Goal: Task Accomplishment & Management: Manage account settings

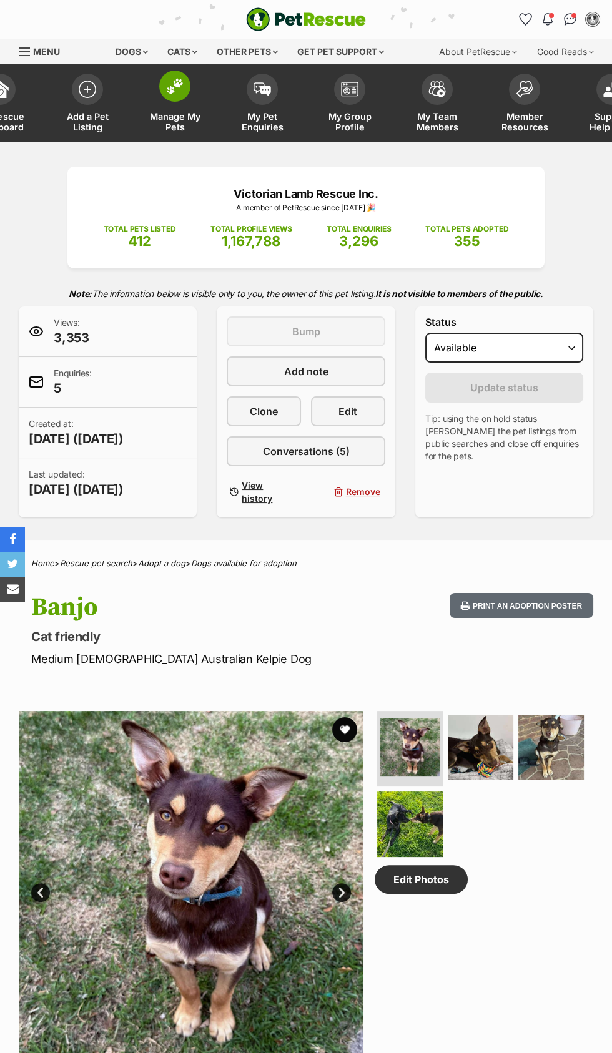
click at [173, 87] on img at bounding box center [174, 86] width 17 height 16
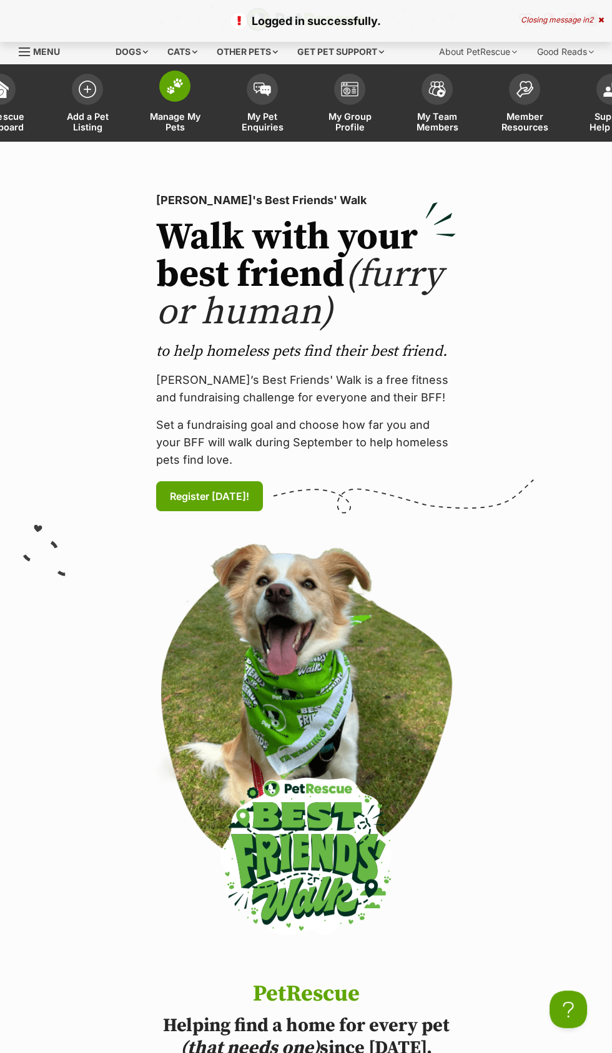
click at [168, 92] on img at bounding box center [174, 86] width 17 height 16
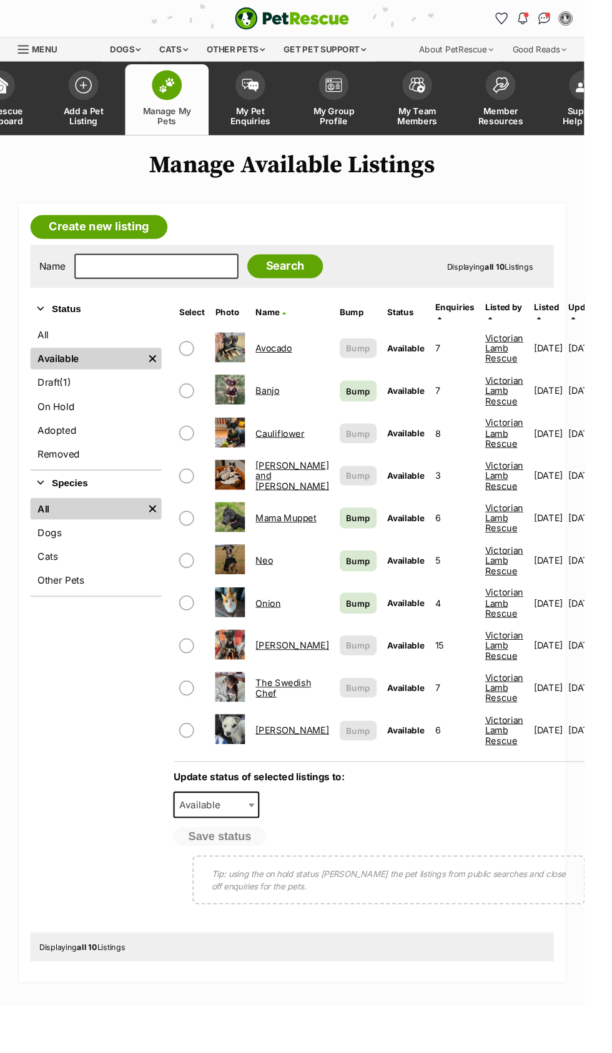
scroll to position [1, 0]
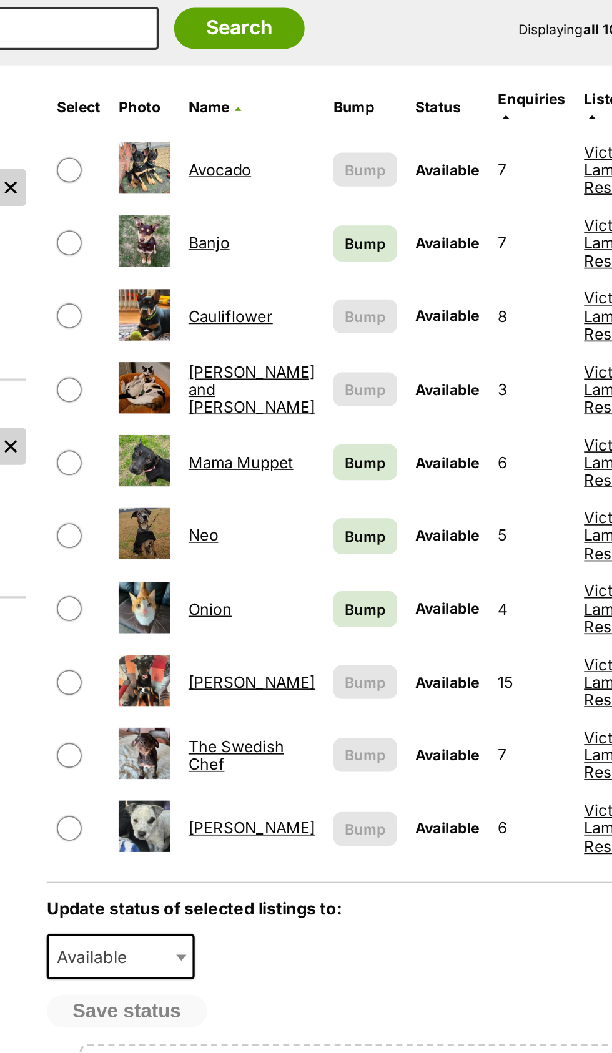
click at [283, 709] on link "The Swedish Chef" at bounding box center [297, 720] width 58 height 22
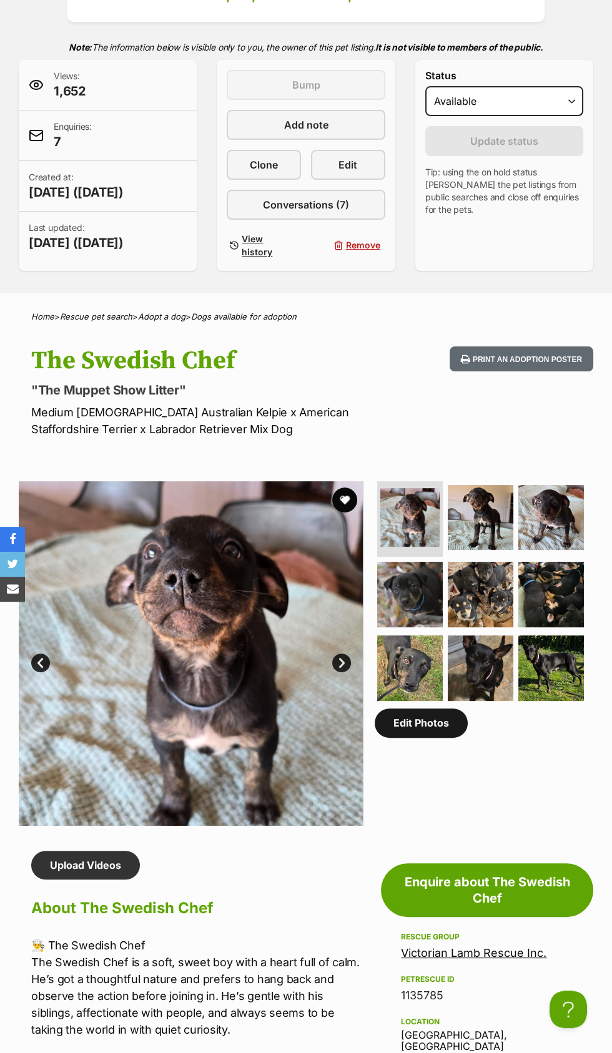
click at [434, 708] on link "Edit Photos" at bounding box center [420, 722] width 93 height 29
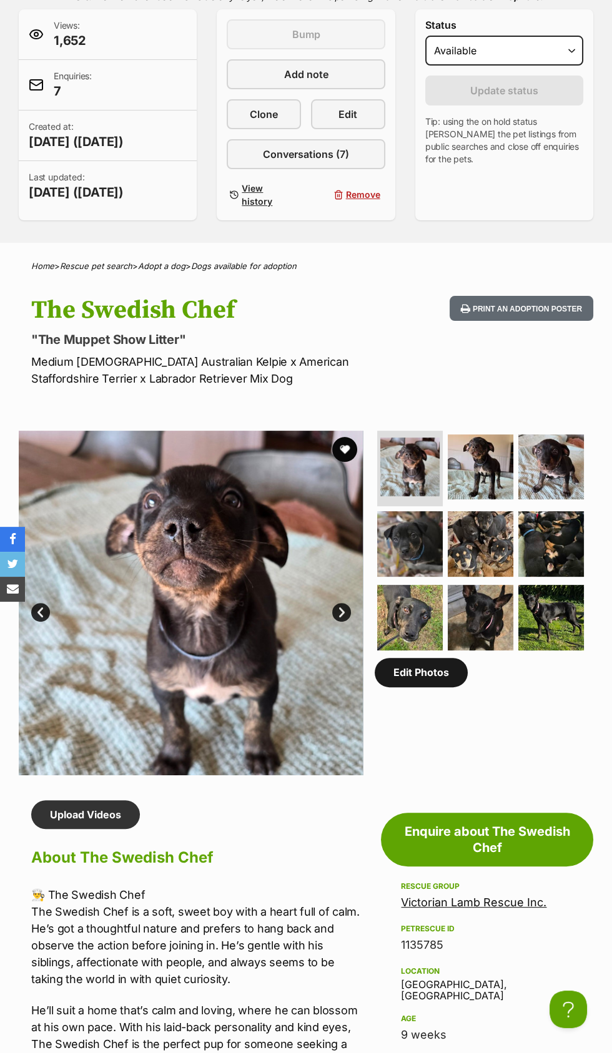
scroll to position [323, 0]
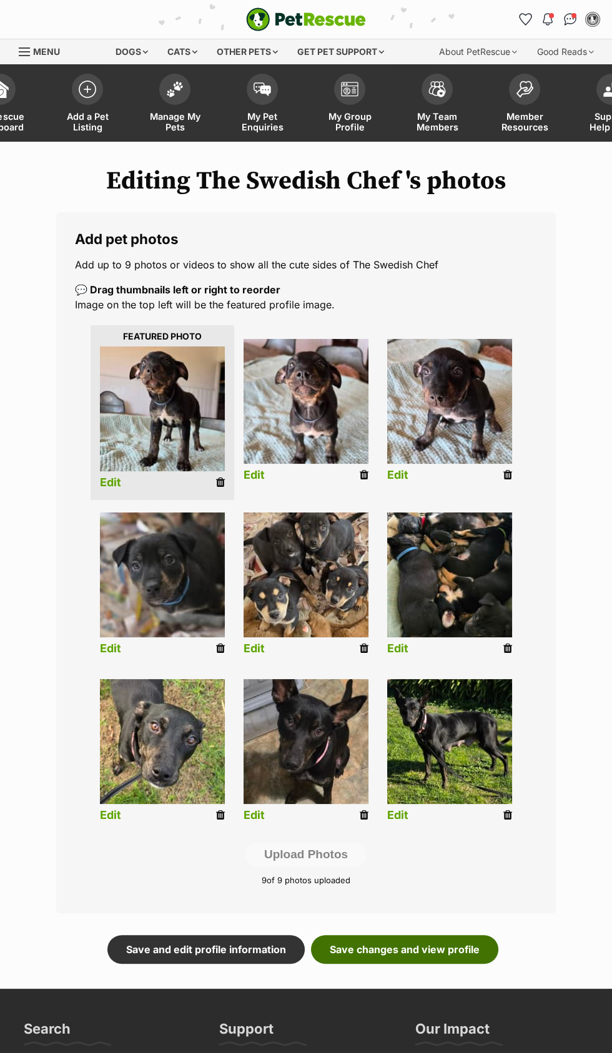
click at [439, 946] on link "Save changes and view profile" at bounding box center [404, 949] width 187 height 29
click at [177, 81] on img at bounding box center [174, 86] width 17 height 16
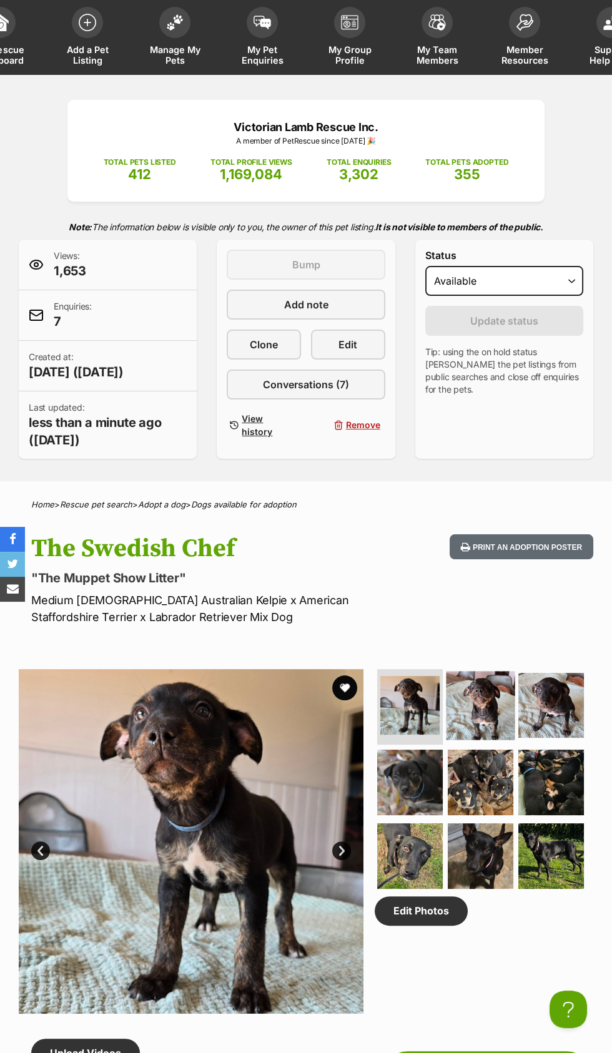
click at [472, 701] on img at bounding box center [480, 705] width 69 height 69
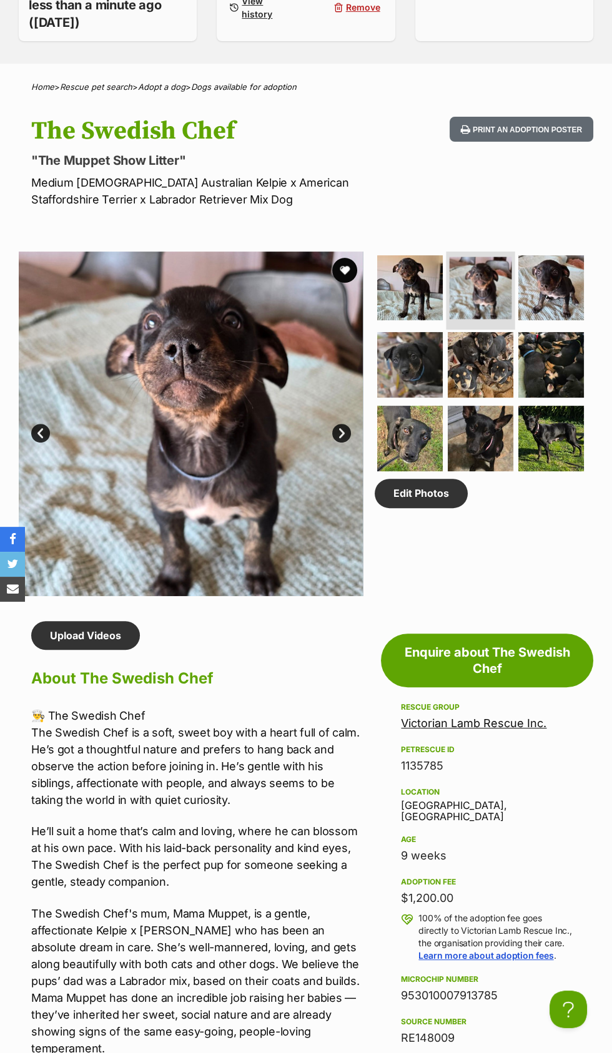
scroll to position [487, 0]
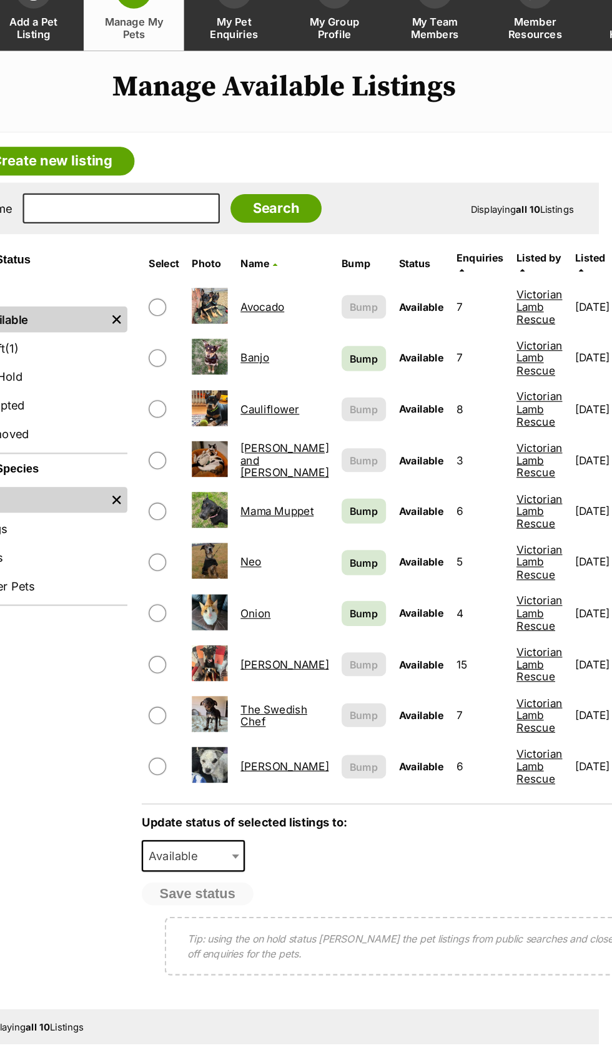
scroll to position [1, 0]
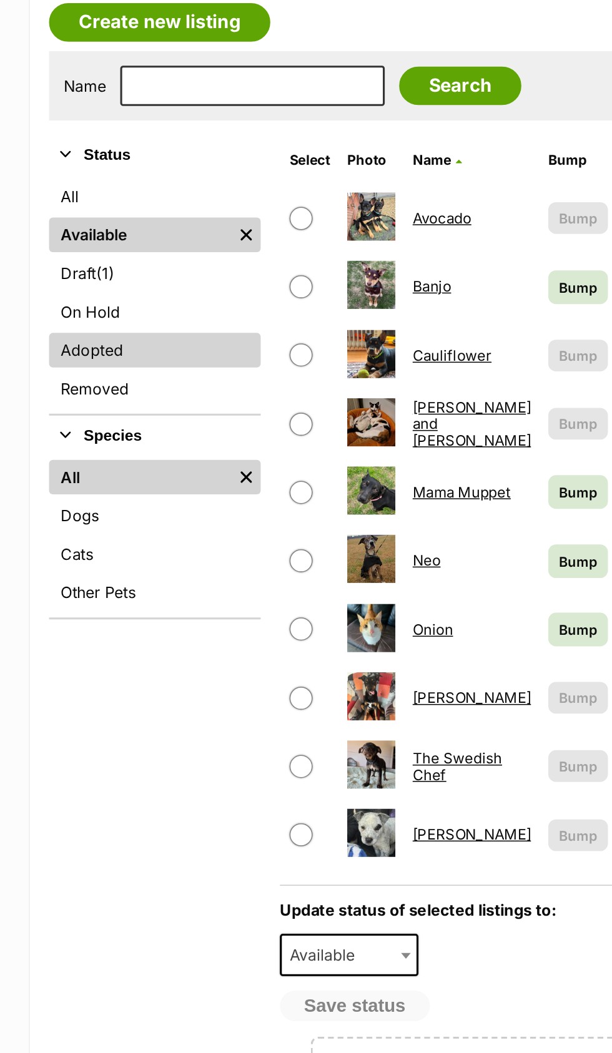
click at [68, 448] on link "Adopted" at bounding box center [100, 449] width 137 height 22
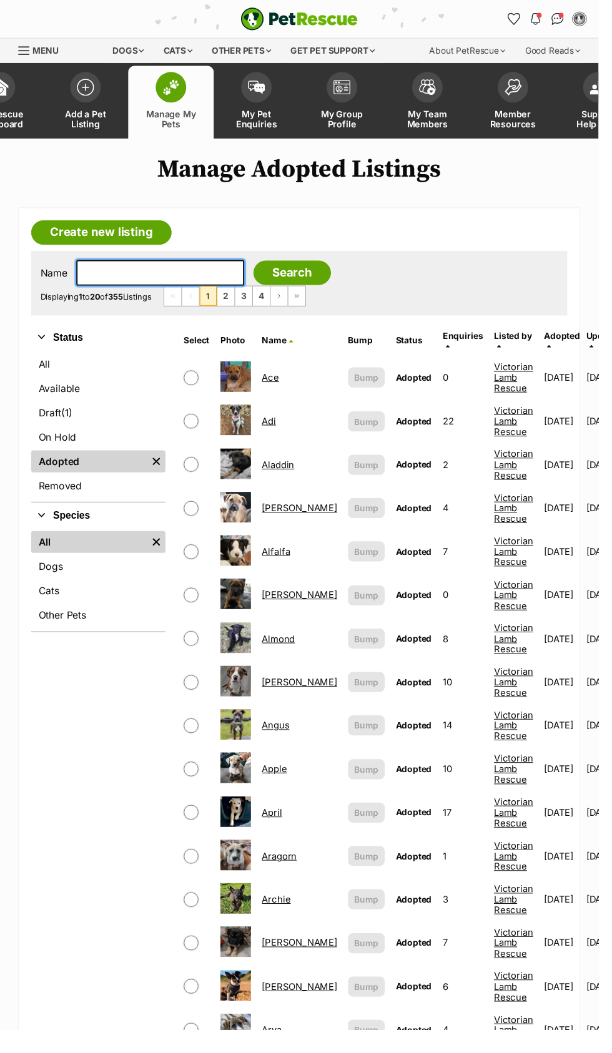
click at [148, 276] on input "text" at bounding box center [164, 279] width 172 height 26
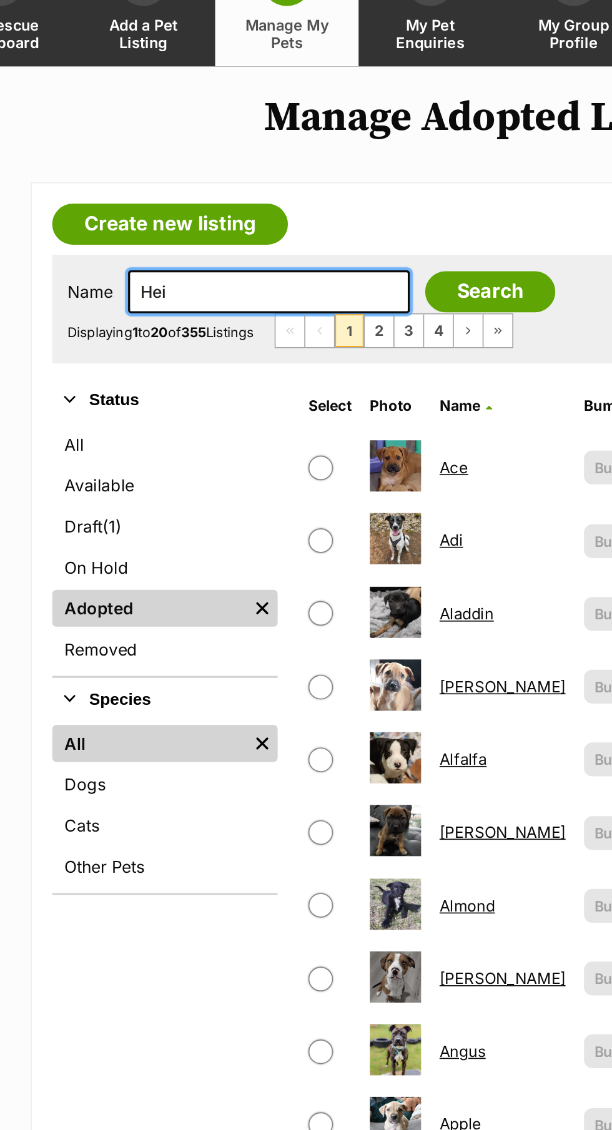
type input "[PERSON_NAME]"
click at [259, 266] on input "Search" at bounding box center [298, 278] width 79 height 25
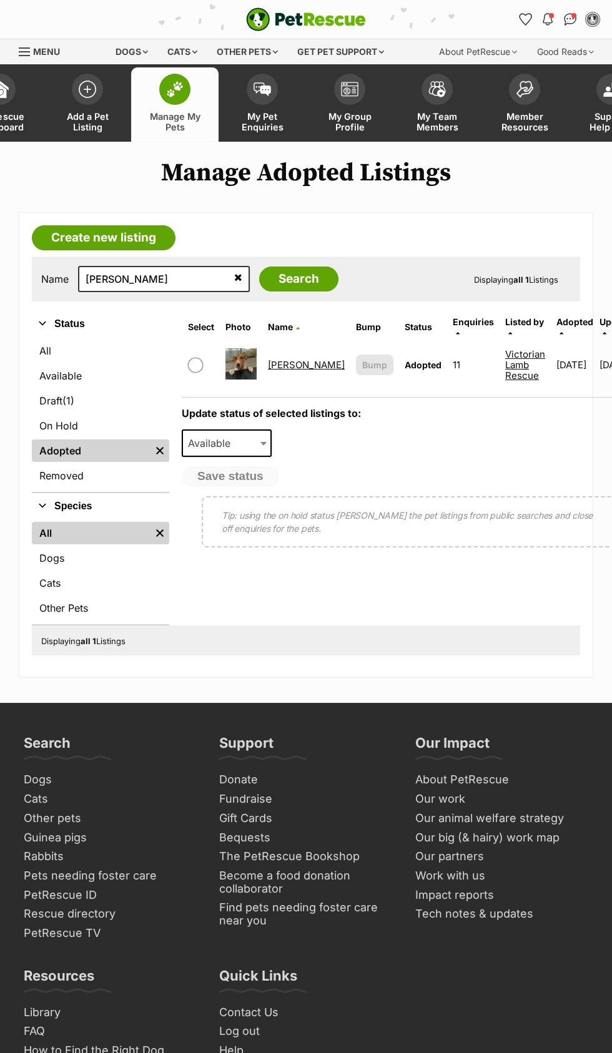
click at [279, 359] on link "[PERSON_NAME]" at bounding box center [306, 365] width 77 height 12
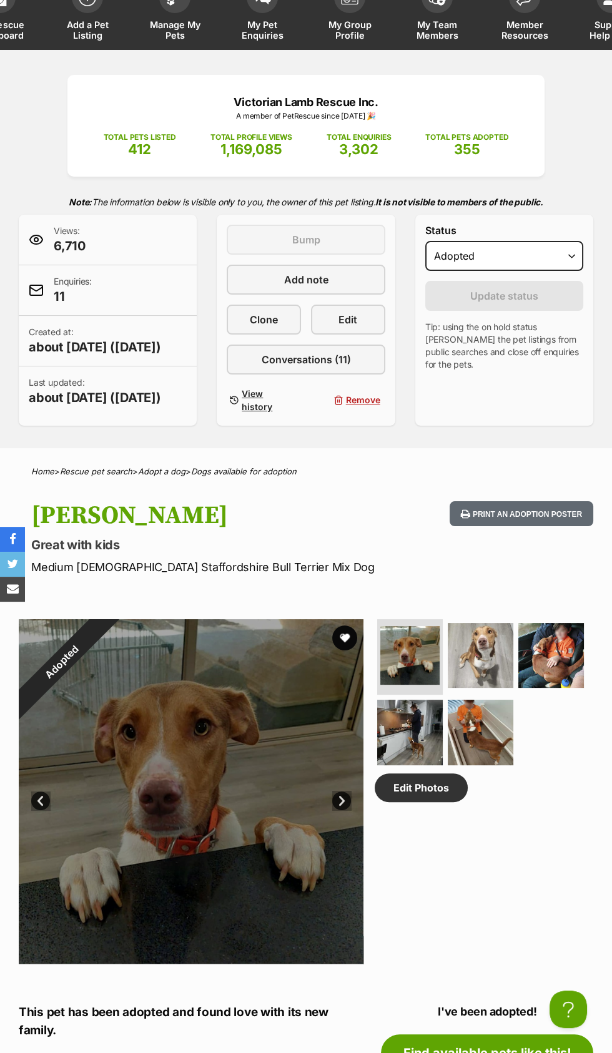
scroll to position [94, 0]
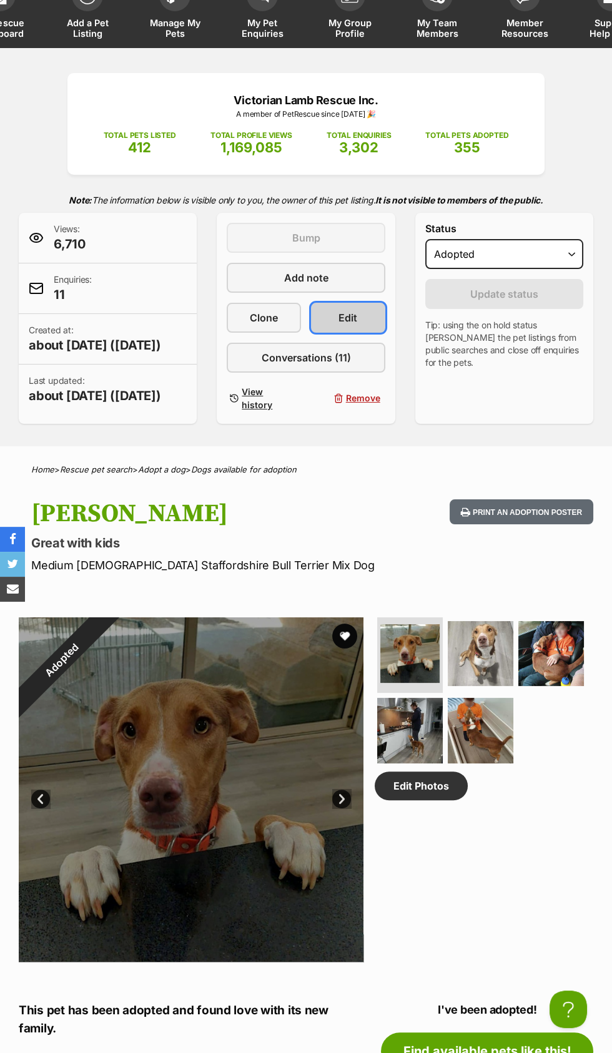
click at [365, 318] on link "Edit" at bounding box center [348, 318] width 74 height 30
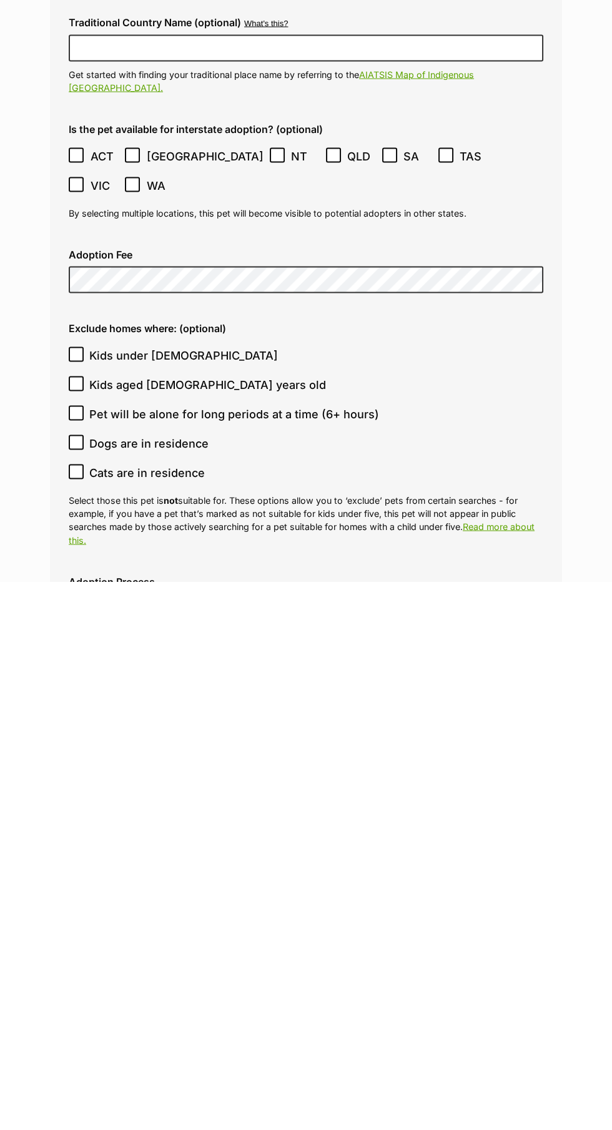
scroll to position [2875, 0]
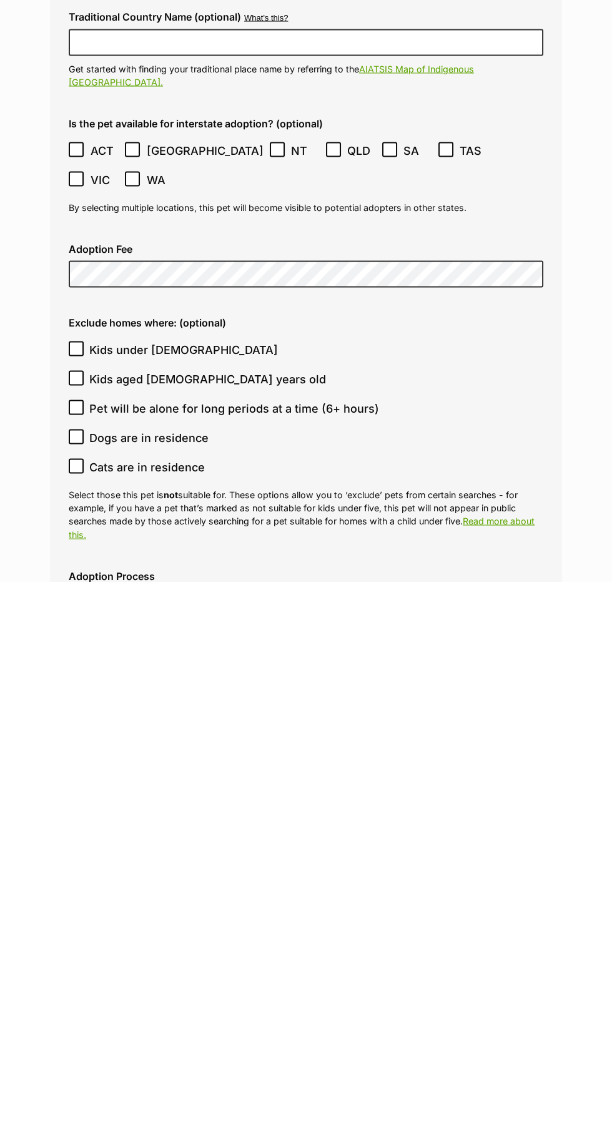
click at [76, 1011] on icon at bounding box center [75, 1014] width 7 height 6
click at [76, 1007] on input "Cats are in residence" at bounding box center [76, 1014] width 15 height 15
checkbox input "true"
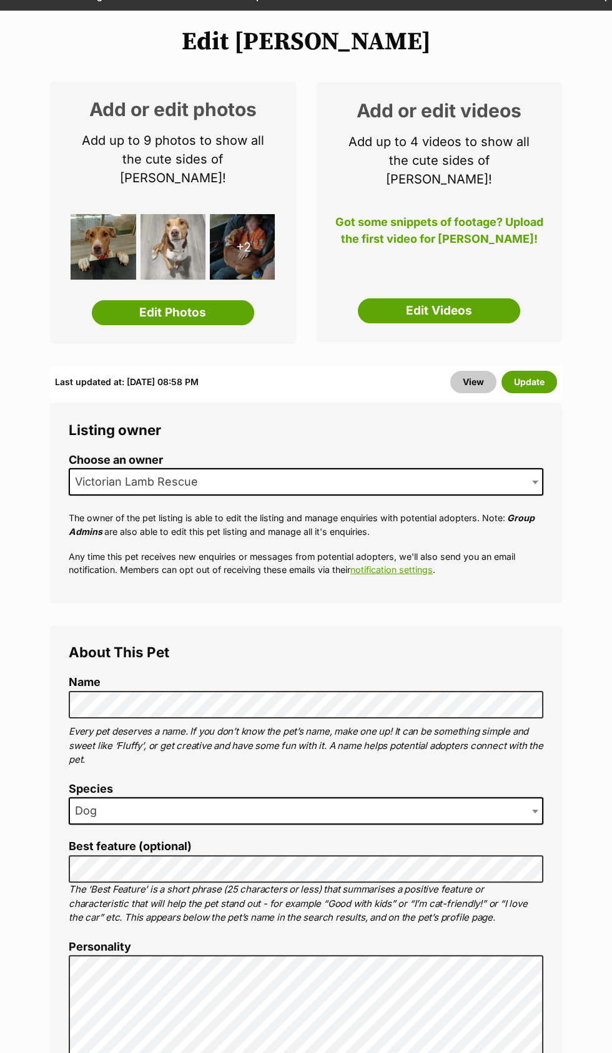
scroll to position [0, 0]
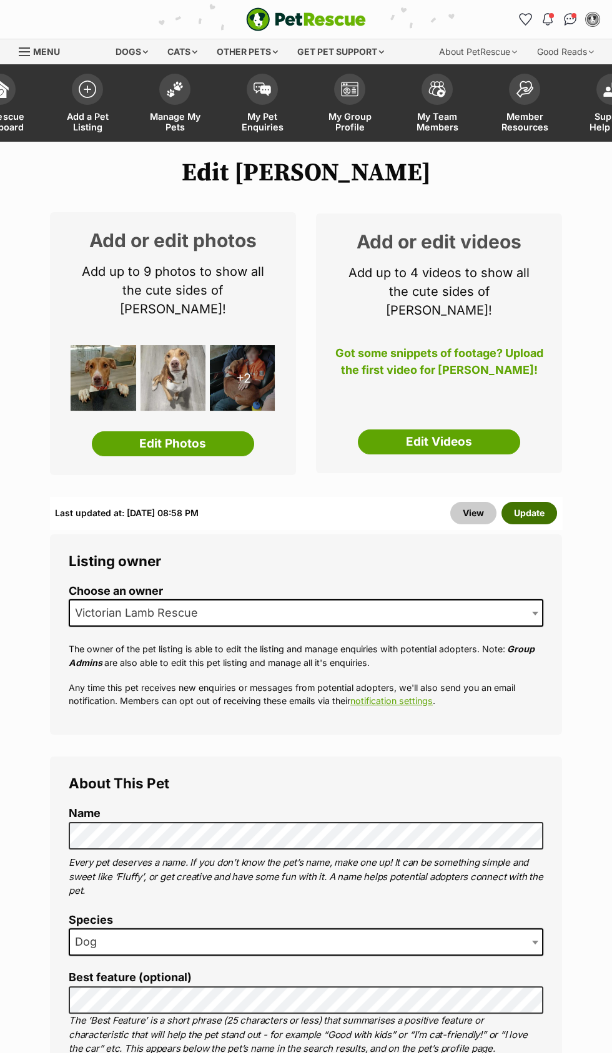
click at [533, 502] on button "Update" at bounding box center [529, 513] width 56 height 22
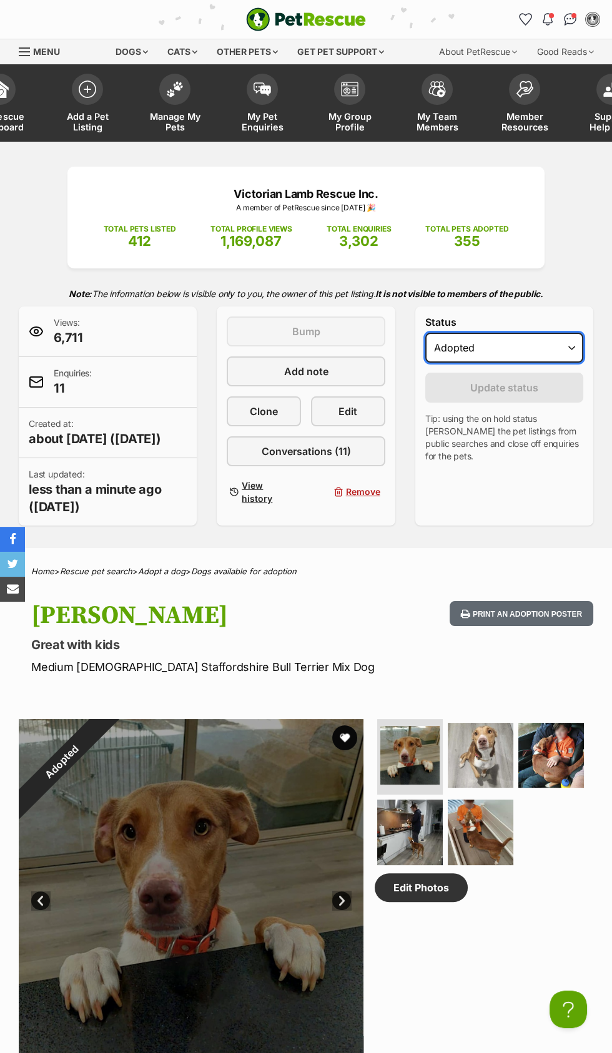
click at [557, 342] on select "Draft - not available as listing has enquires Available On hold Adopted" at bounding box center [504, 348] width 158 height 30
select select "active"
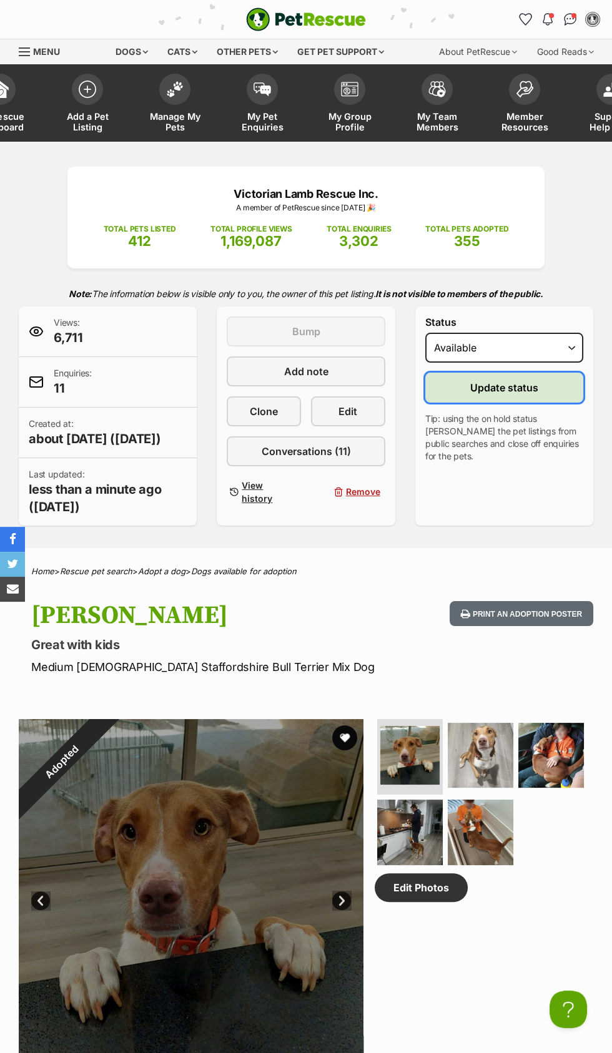
click at [518, 381] on span "Update status" at bounding box center [504, 387] width 68 height 15
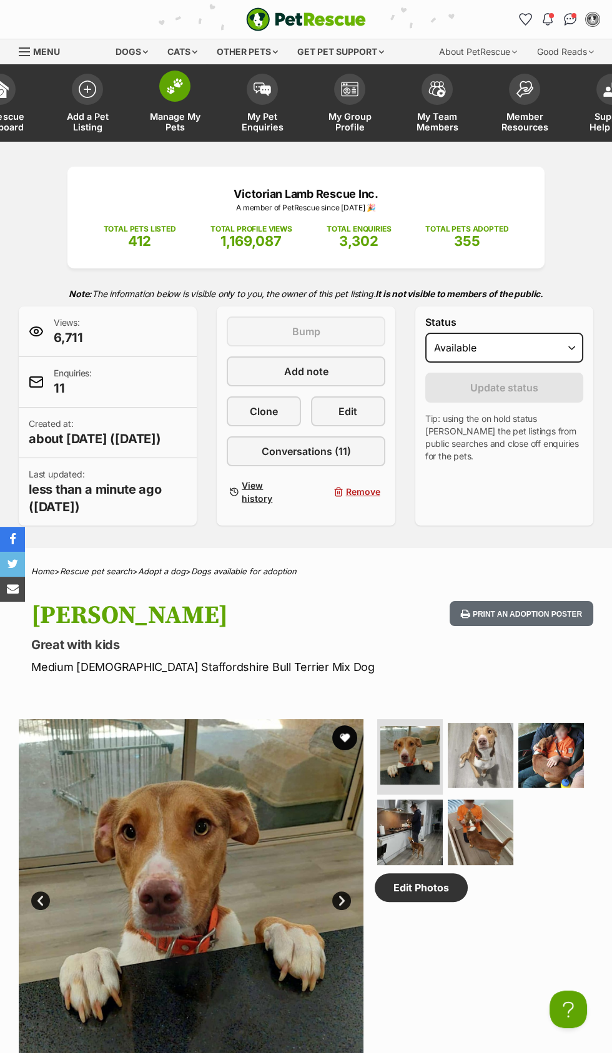
click at [170, 104] on link "Manage My Pets" at bounding box center [174, 104] width 87 height 74
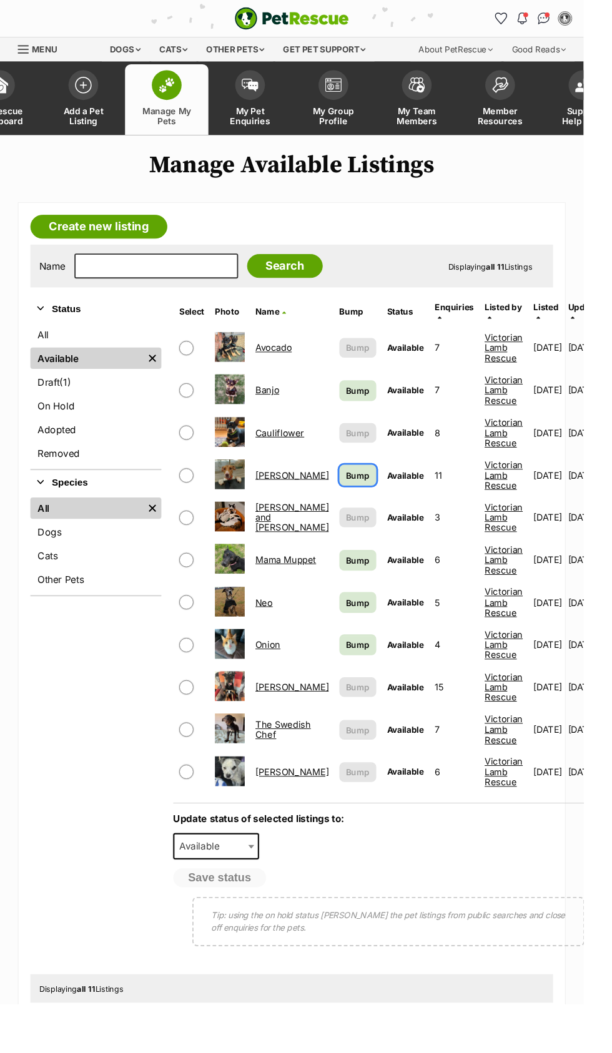
click at [363, 492] on span "Bump" at bounding box center [375, 498] width 25 height 13
